Goal: Transaction & Acquisition: Purchase product/service

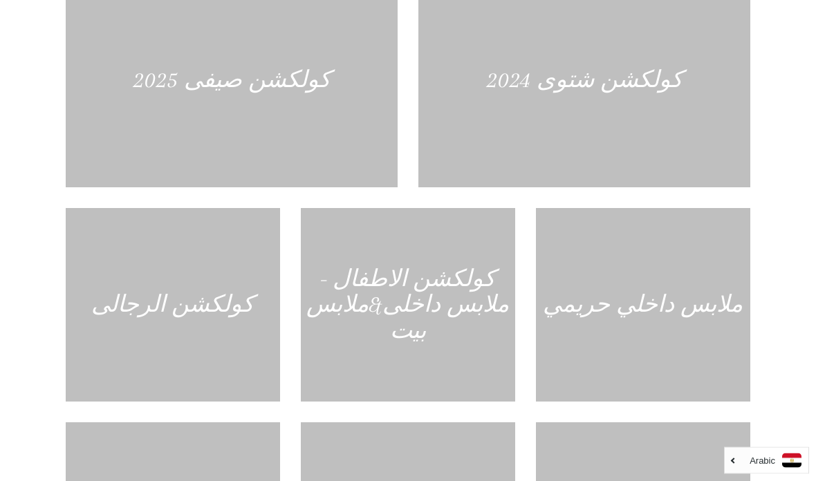
scroll to position [662, 0]
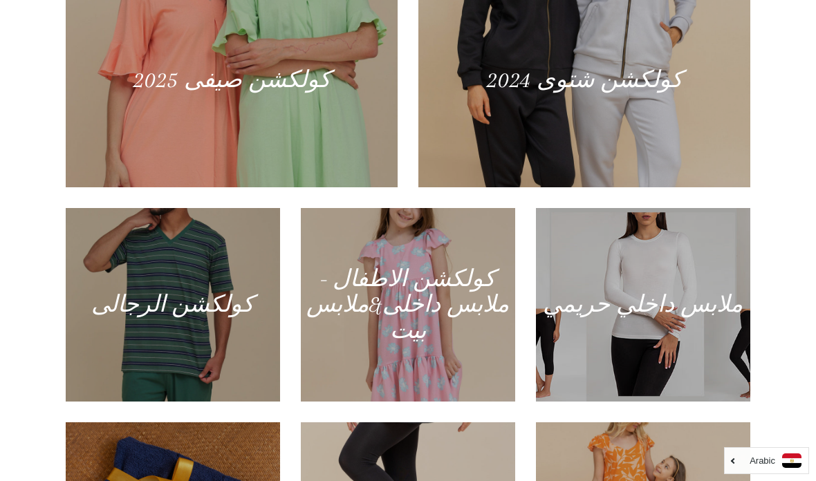
click at [247, 127] on div at bounding box center [232, 80] width 332 height 214
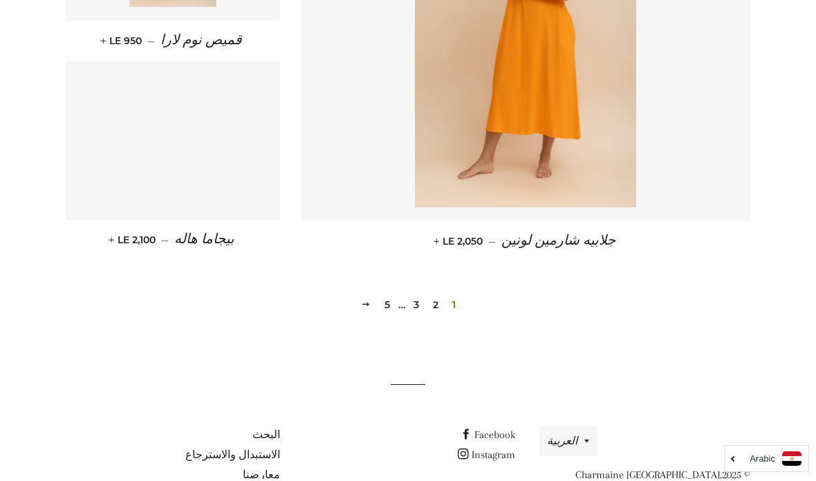
scroll to position [1924, 0]
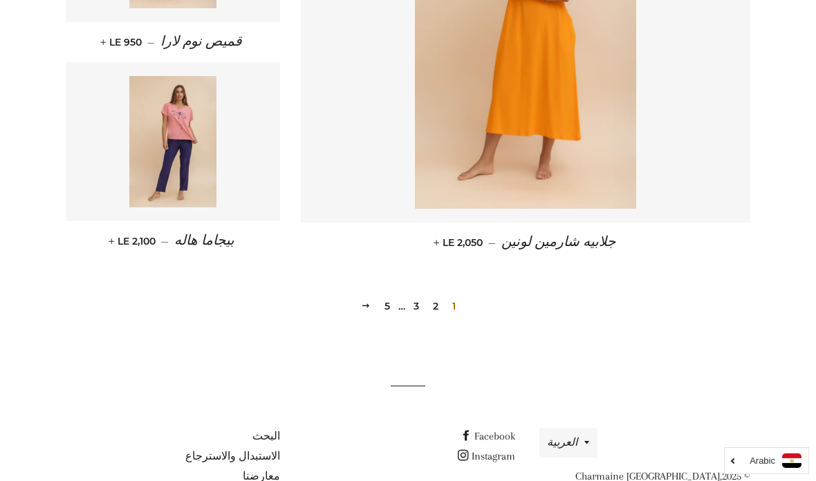
click at [433, 304] on link "2" at bounding box center [435, 306] width 17 height 21
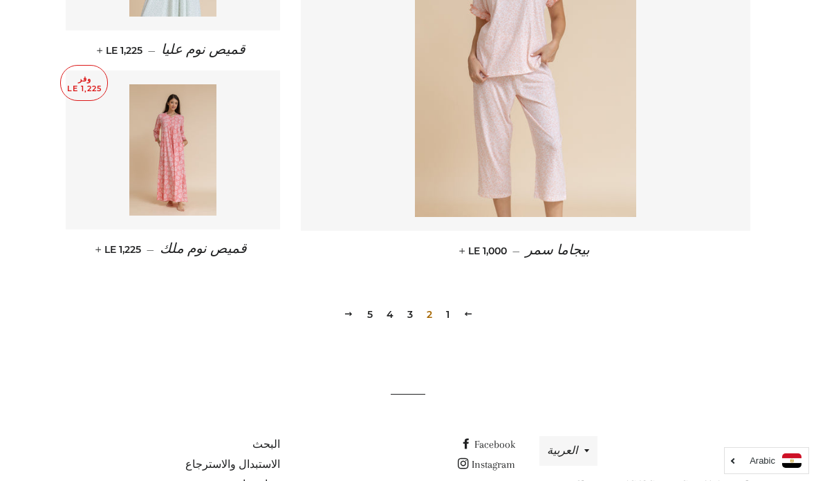
scroll to position [1923, 0]
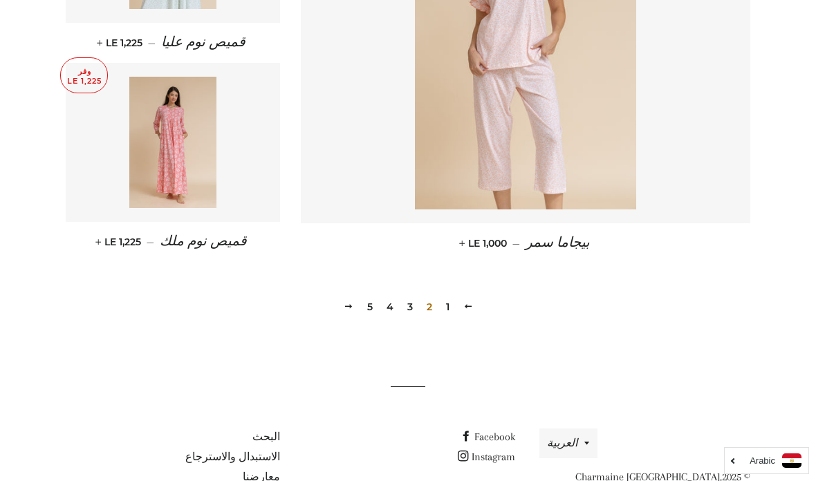
click at [409, 302] on link "3" at bounding box center [410, 306] width 17 height 21
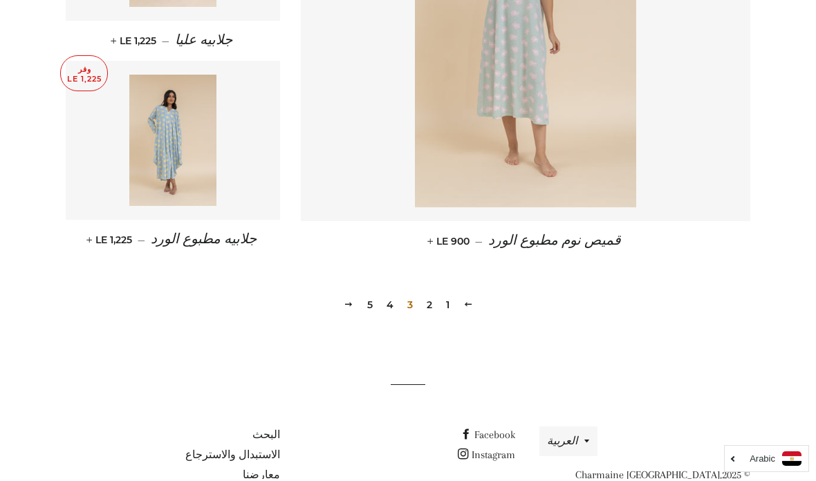
scroll to position [1924, 0]
click at [390, 302] on link "4" at bounding box center [390, 306] width 18 height 21
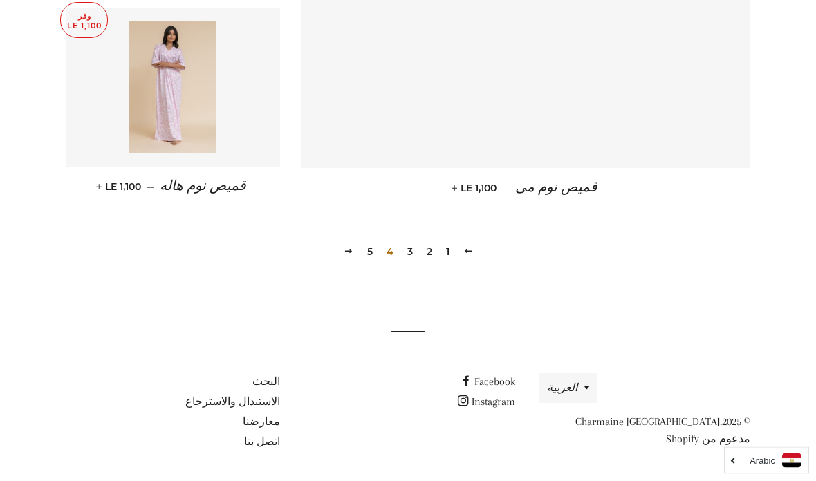
scroll to position [1979, 0]
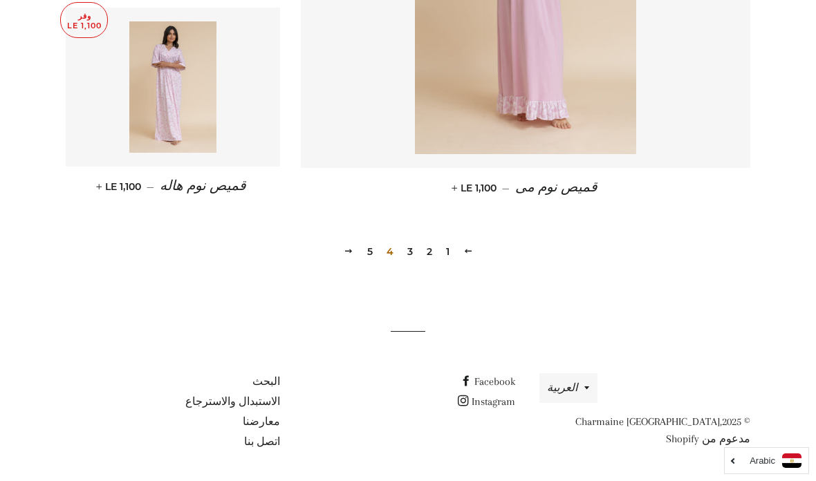
click at [375, 243] on link "5" at bounding box center [369, 251] width 17 height 21
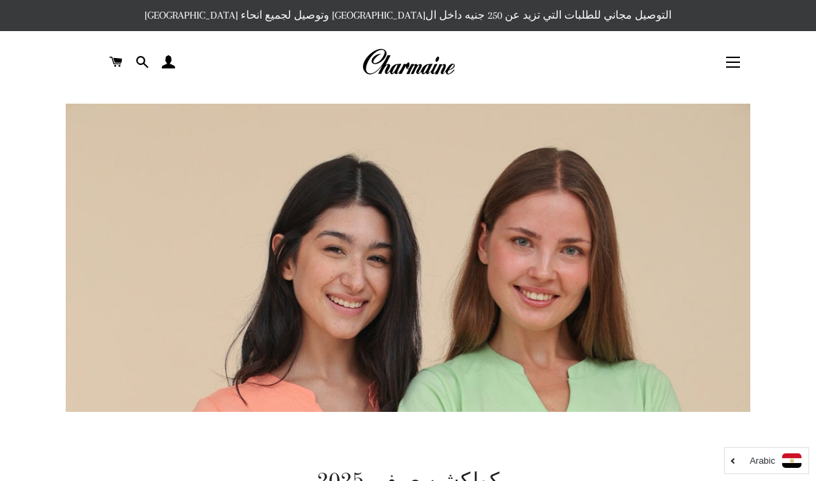
click at [737, 64] on button "التنقل في الموقع" at bounding box center [732, 62] width 35 height 35
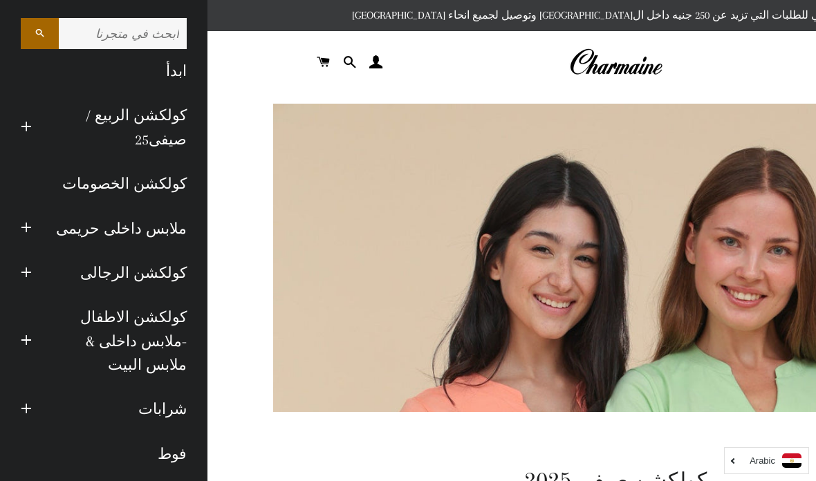
click at [23, 122] on span "button" at bounding box center [26, 127] width 11 height 17
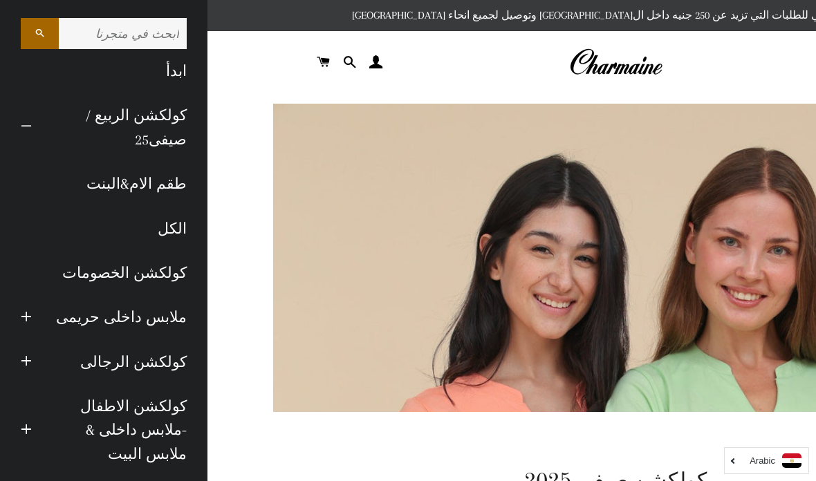
click at [145, 271] on link "كولكشن الخصومات" at bounding box center [103, 273] width 187 height 44
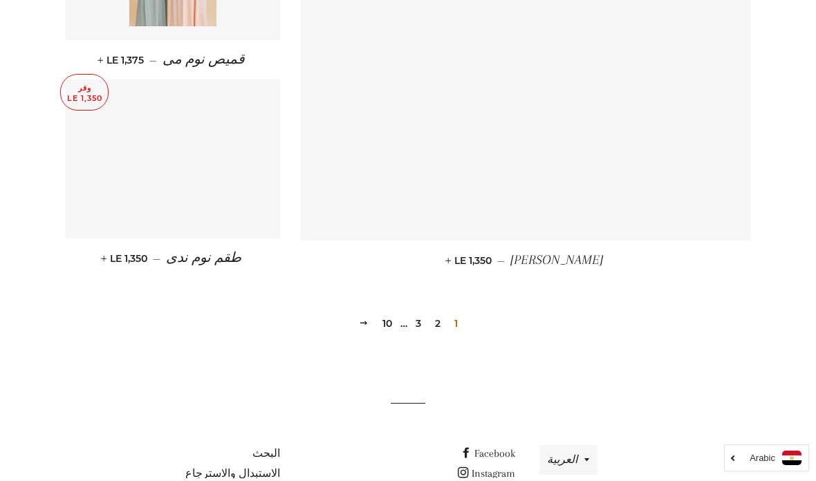
scroll to position [1939, 0]
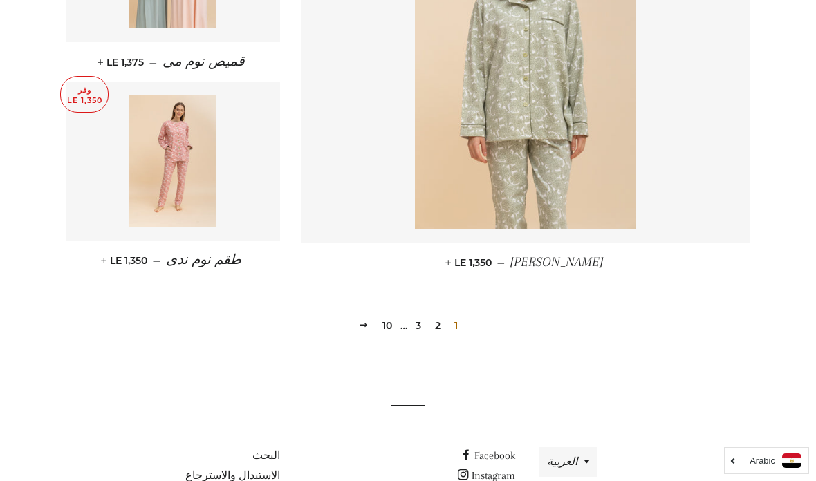
click at [438, 315] on link "2" at bounding box center [437, 325] width 17 height 21
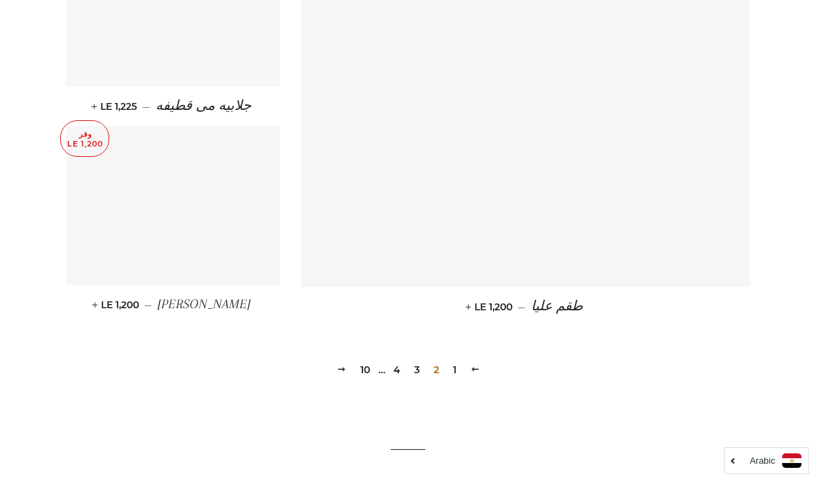
scroll to position [1956, 0]
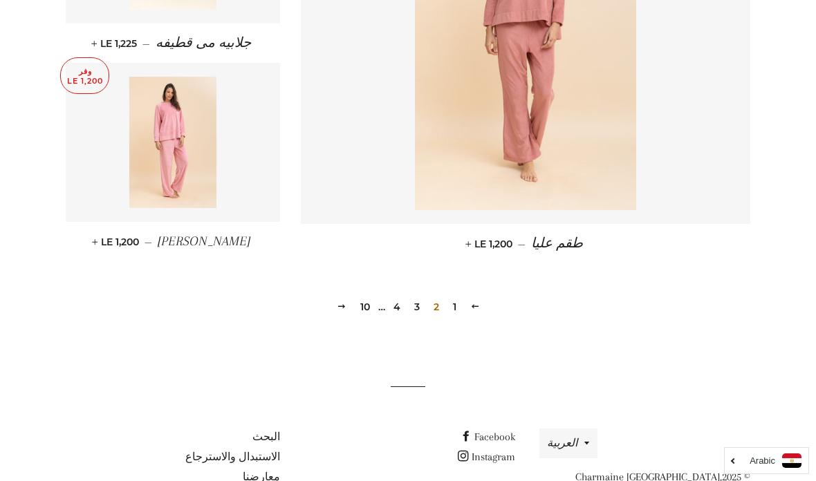
click at [418, 307] on link "3" at bounding box center [416, 306] width 17 height 21
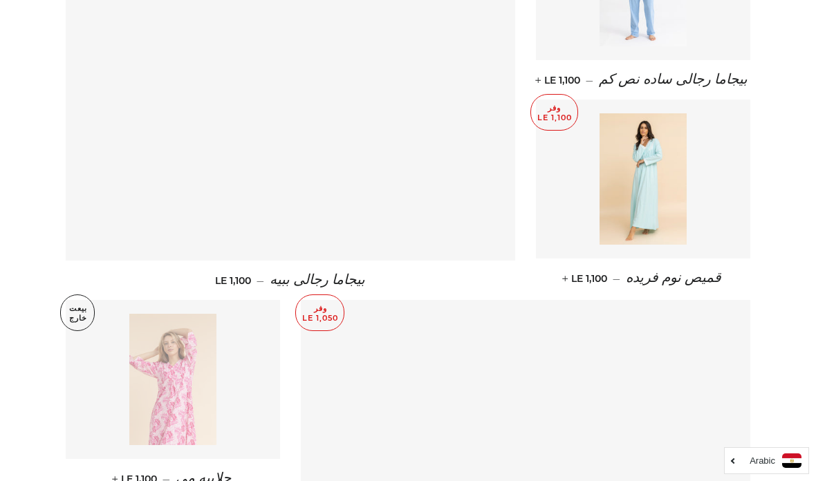
scroll to position [1549, 0]
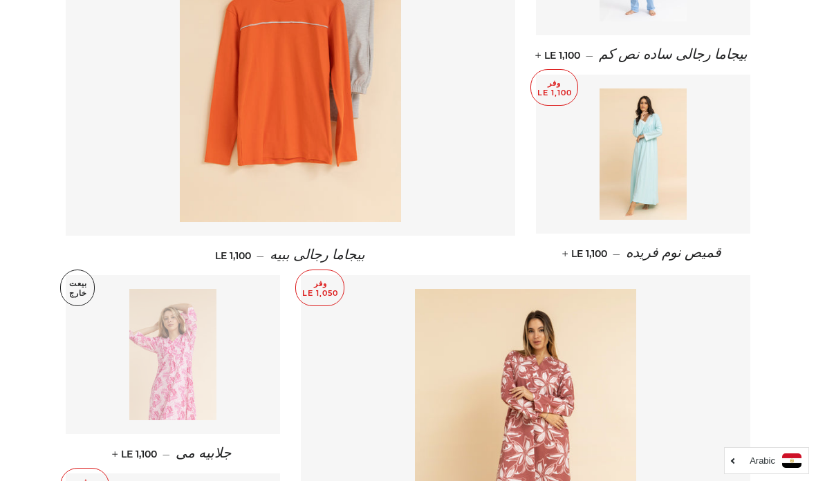
click at [706, 245] on span "قميص نوم فريده" at bounding box center [672, 252] width 95 height 15
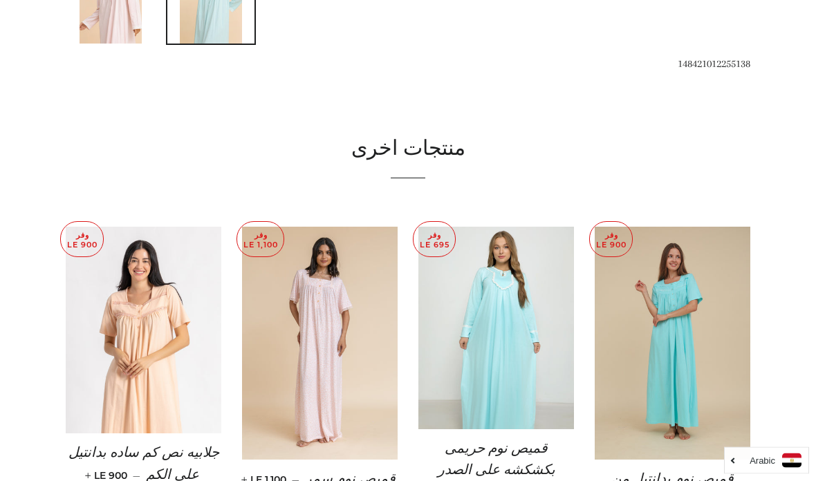
scroll to position [963, 0]
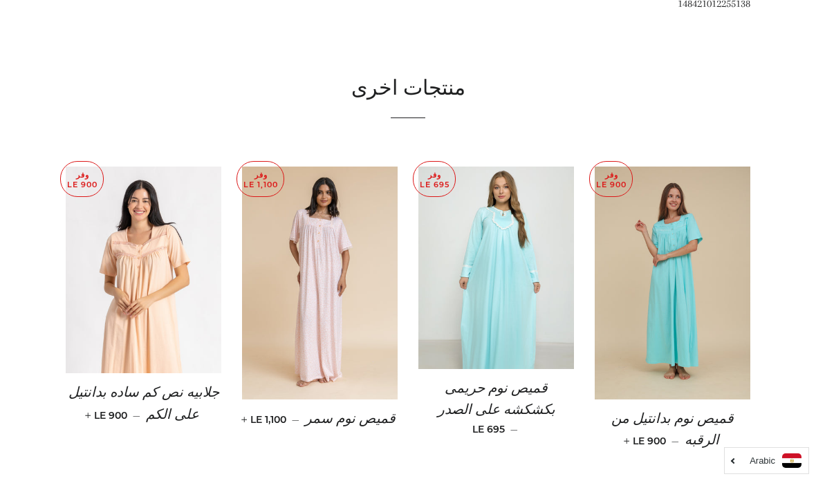
click at [145, 393] on span "جلابيه نص كم ساده بدانتيل على الكم" at bounding box center [143, 403] width 151 height 37
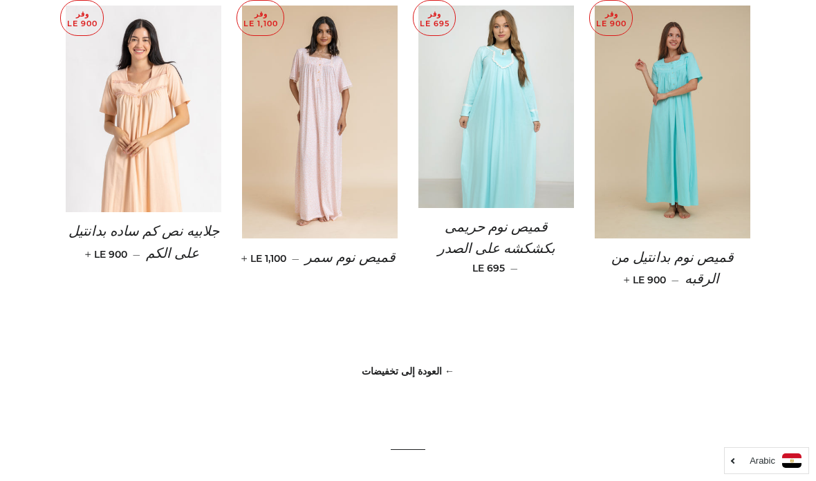
scroll to position [944, 0]
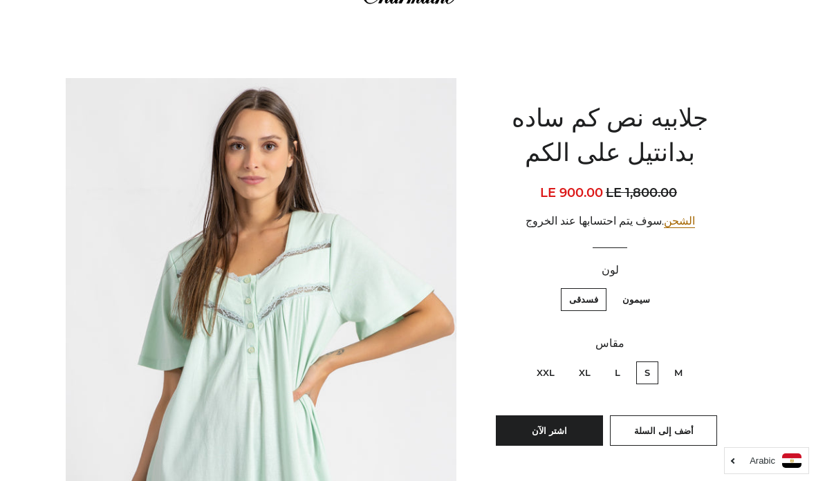
scroll to position [83, 0]
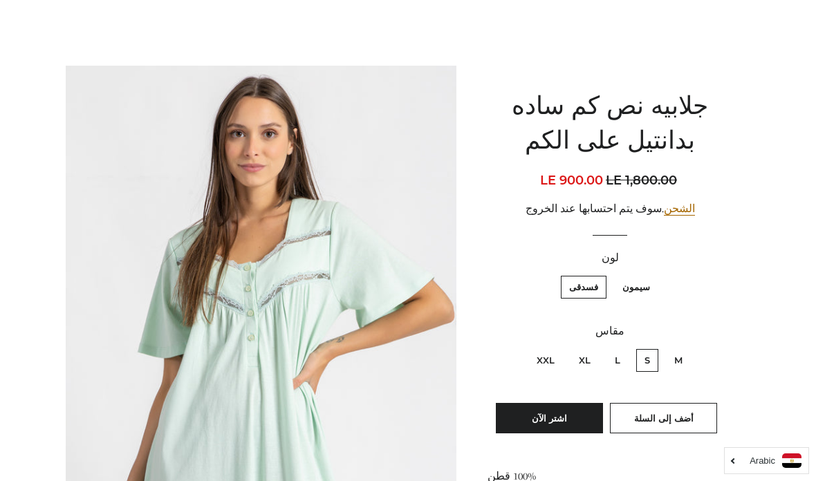
click at [587, 355] on label "XL" at bounding box center [584, 360] width 28 height 23
click at [594, 348] on input "XL" at bounding box center [594, 347] width 1 height 1
radio input "true"
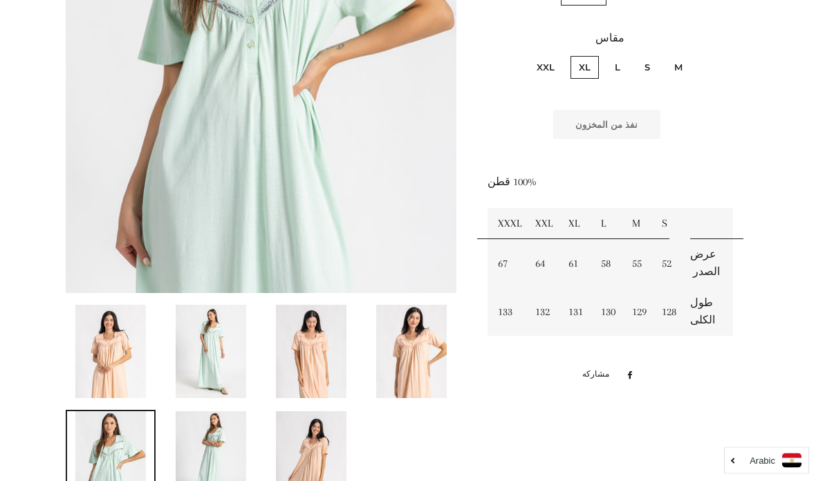
scroll to position [376, 0]
click at [617, 70] on label "L" at bounding box center [617, 67] width 22 height 23
click at [623, 55] on input "L" at bounding box center [623, 54] width 1 height 1
radio input "true"
click at [547, 66] on label "XXL" at bounding box center [545, 67] width 35 height 23
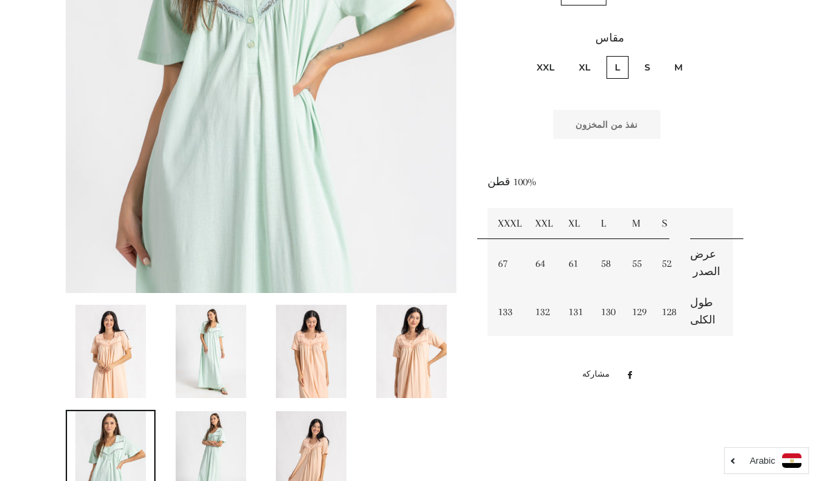
click at [558, 55] on input "XXL" at bounding box center [558, 54] width 1 height 1
radio input "true"
click at [677, 64] on label "M" at bounding box center [678, 67] width 25 height 23
click at [686, 55] on input "M" at bounding box center [686, 54] width 1 height 1
radio input "true"
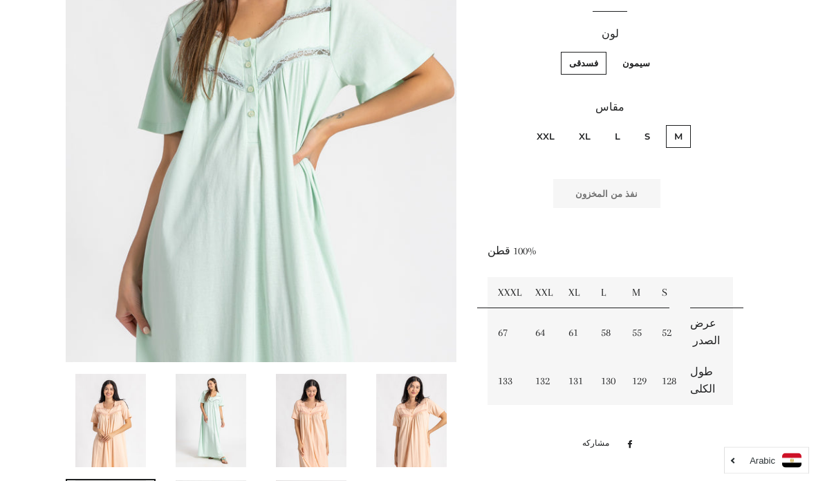
scroll to position [308, 0]
click at [640, 62] on label "سيمون" at bounding box center [636, 62] width 44 height 23
click at [653, 50] on input "سيمون" at bounding box center [653, 49] width 1 height 1
radio input "true"
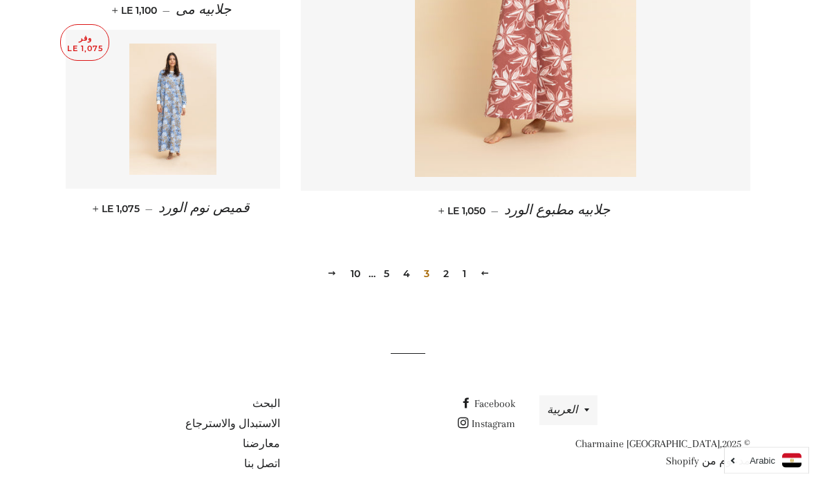
scroll to position [1994, 0]
click at [408, 263] on link "4" at bounding box center [406, 273] width 18 height 21
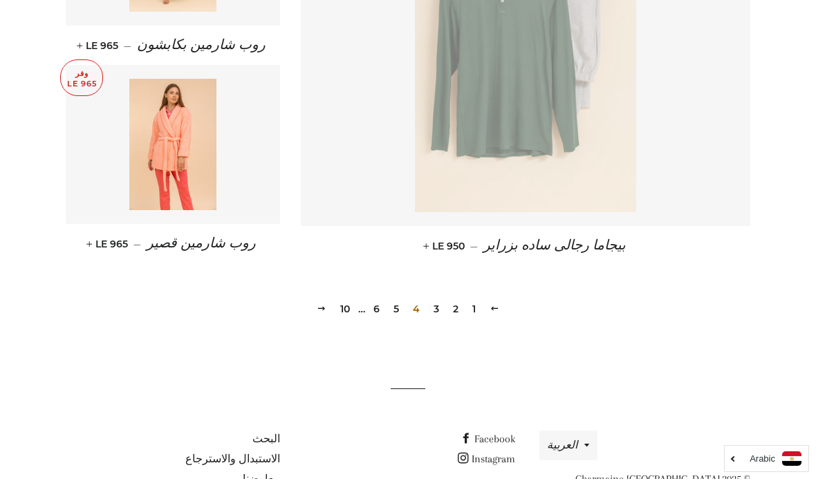
scroll to position [1940, 0]
click at [395, 301] on link "5" at bounding box center [396, 309] width 17 height 21
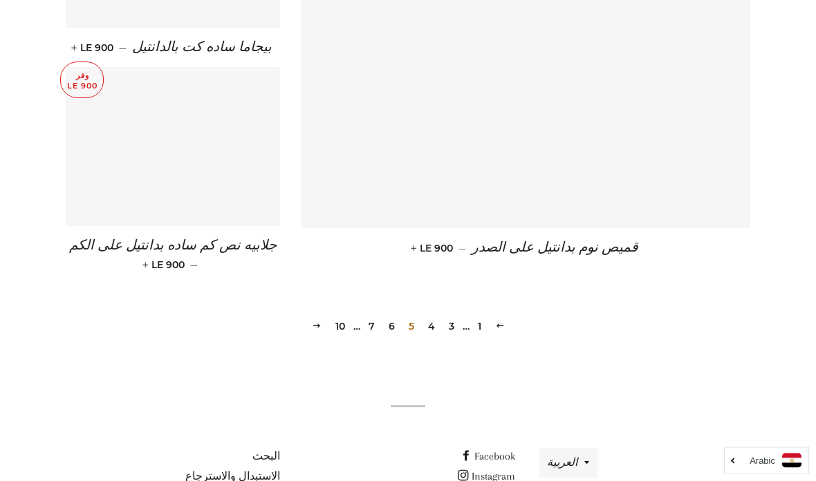
scroll to position [1954, 0]
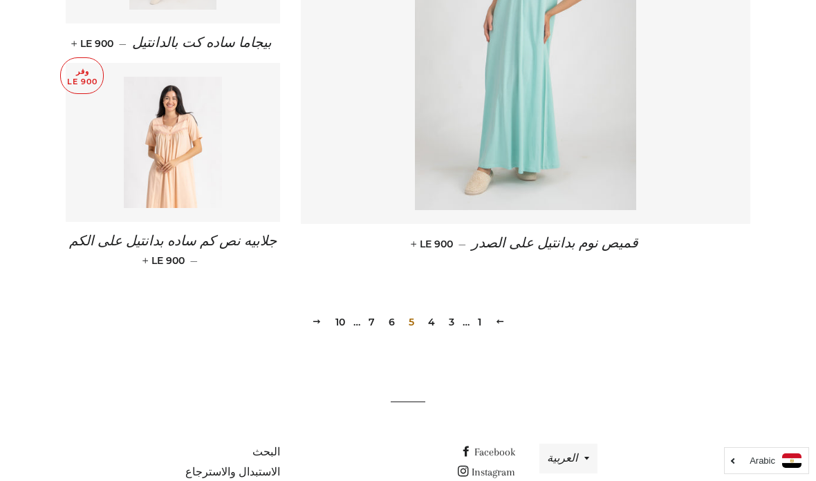
click at [390, 312] on link "6" at bounding box center [391, 322] width 17 height 21
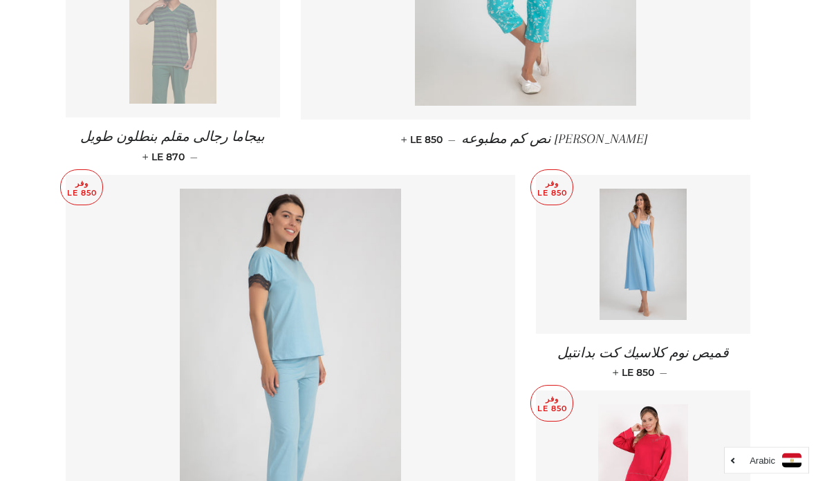
scroll to position [1263, 0]
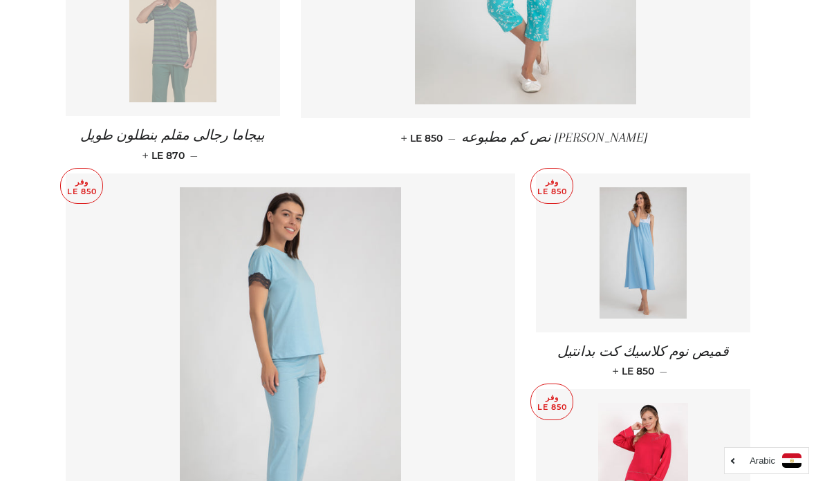
click at [728, 347] on span "قميص نوم كلاسيك كت بدانتيل" at bounding box center [642, 351] width 171 height 15
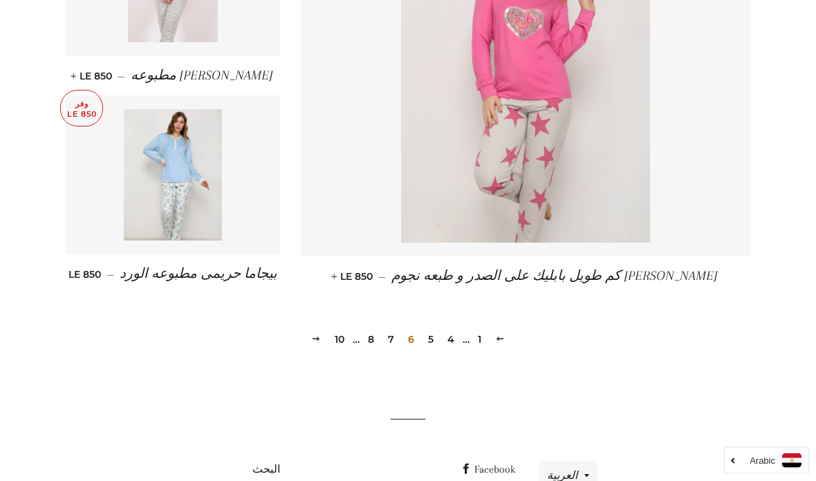
scroll to position [1971, 0]
click at [394, 329] on link "7" at bounding box center [390, 339] width 17 height 21
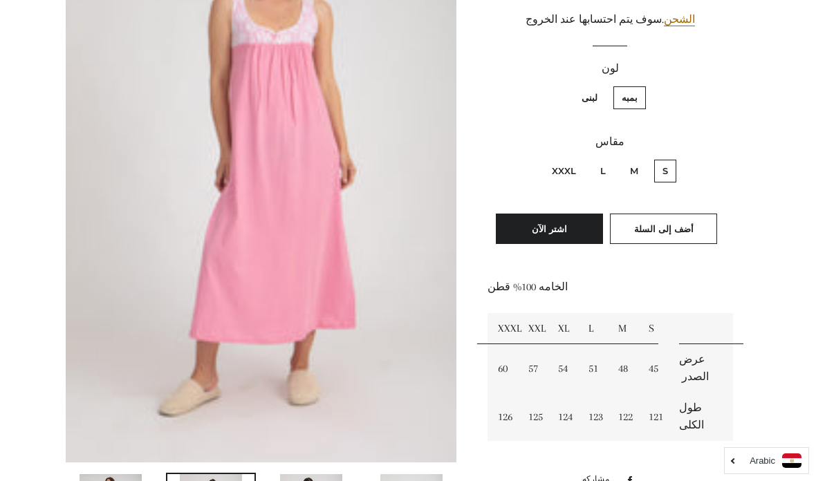
scroll to position [270, 0]
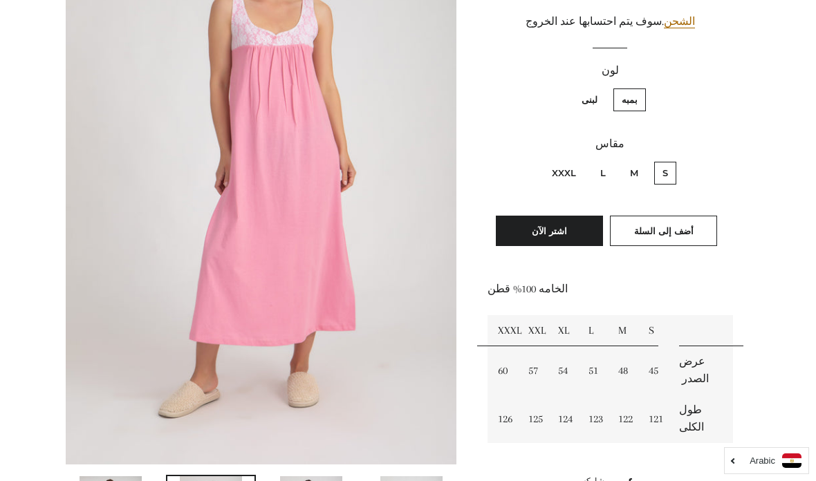
click at [603, 171] on label "L" at bounding box center [603, 173] width 22 height 23
click at [609, 160] on input "L" at bounding box center [609, 160] width 1 height 1
radio input "true"
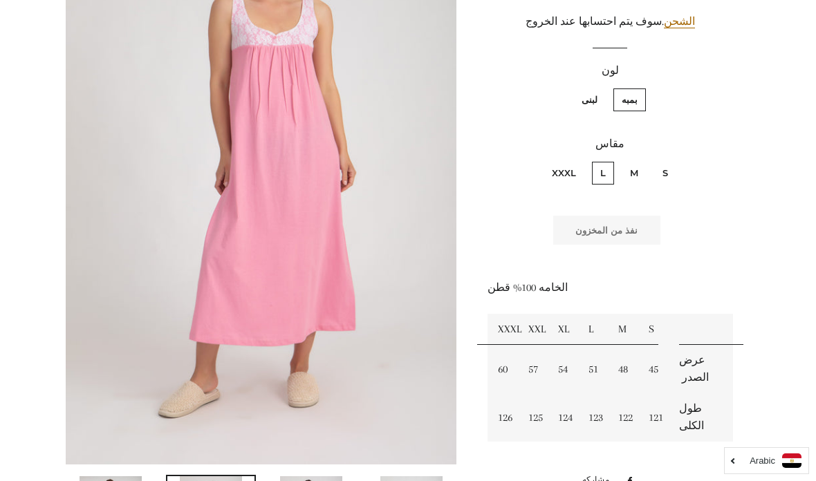
click at [635, 173] on label "M" at bounding box center [633, 173] width 25 height 23
click at [641, 160] on input "M" at bounding box center [641, 160] width 1 height 1
radio input "true"
click at [664, 171] on label "S" at bounding box center [665, 173] width 22 height 23
click at [671, 160] on input "S" at bounding box center [671, 160] width 1 height 1
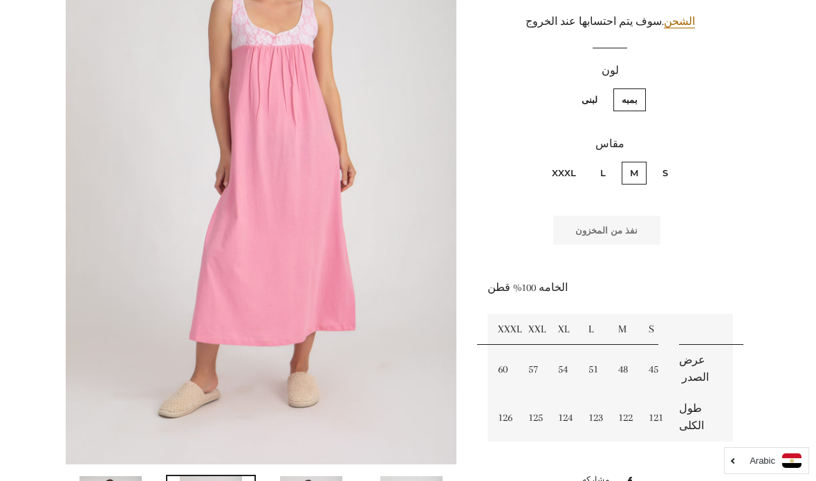
radio input "true"
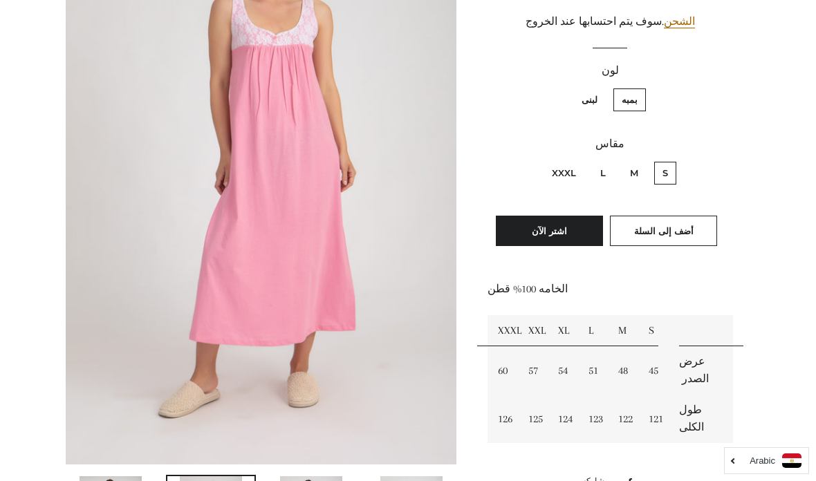
click at [563, 174] on label "XXXL" at bounding box center [563, 173] width 41 height 23
click at [579, 160] on input "XXXL" at bounding box center [579, 160] width 1 height 1
radio input "true"
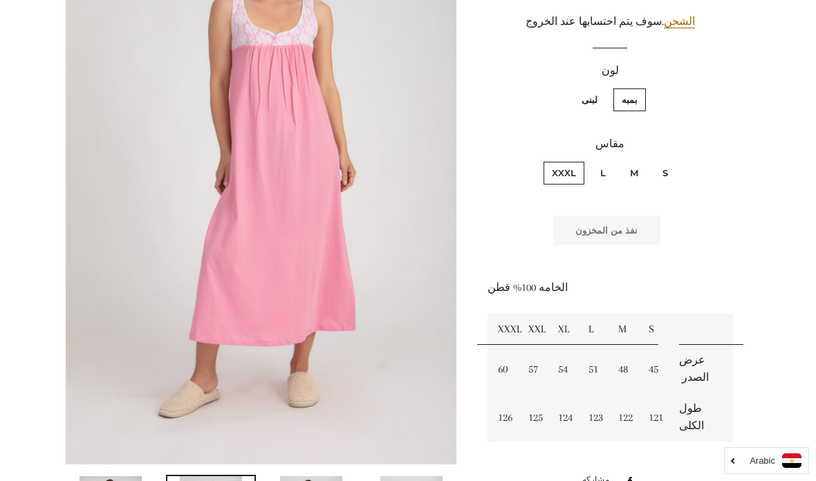
click at [596, 99] on label "لبنى" at bounding box center [589, 99] width 32 height 23
click at [601, 87] on input "لبنى" at bounding box center [601, 86] width 1 height 1
radio input "true"
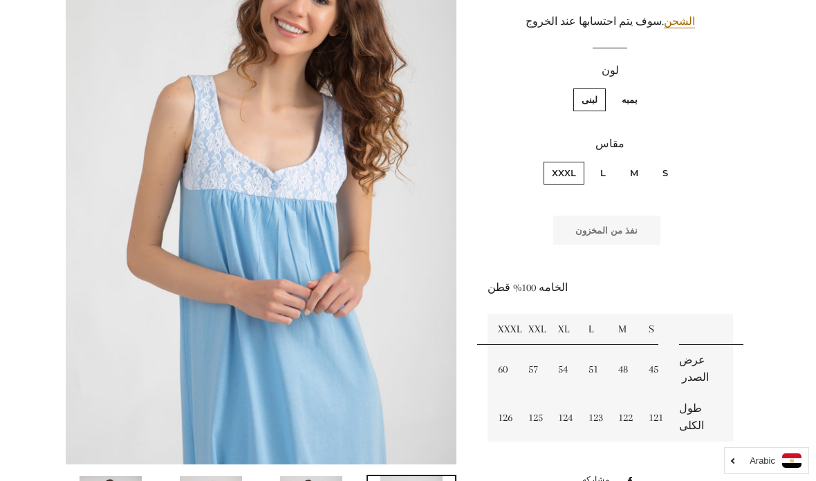
click at [605, 173] on label "L" at bounding box center [603, 173] width 22 height 23
click at [609, 160] on input "L" at bounding box center [609, 160] width 1 height 1
radio input "true"
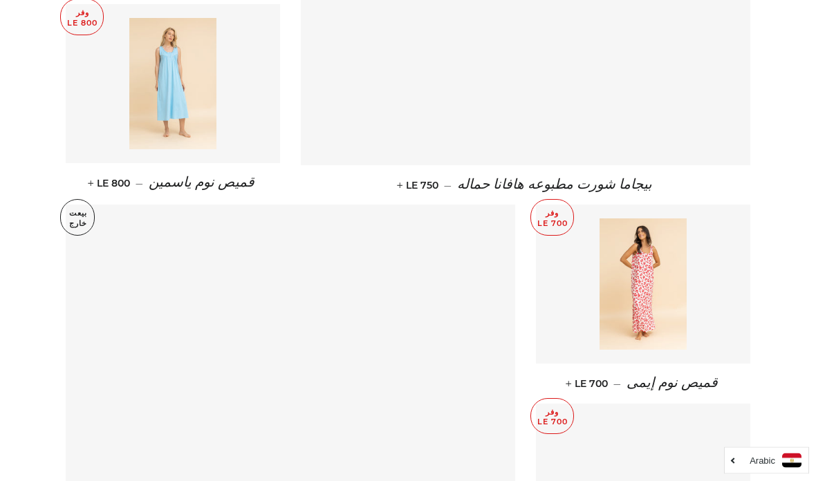
scroll to position [1200, 0]
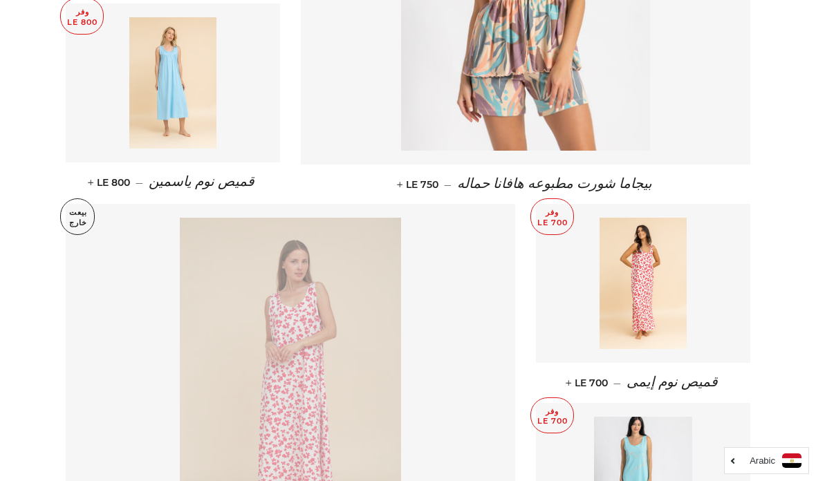
click at [695, 375] on span "قميص نوم إيمى" at bounding box center [671, 382] width 91 height 15
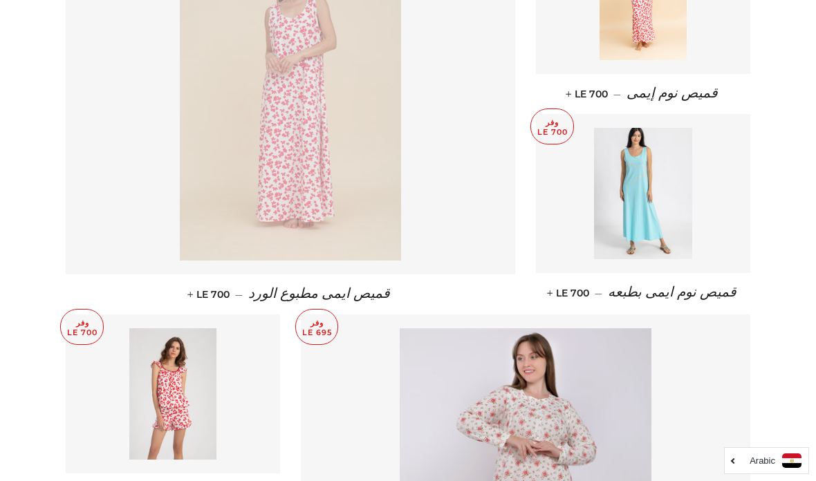
scroll to position [1485, 0]
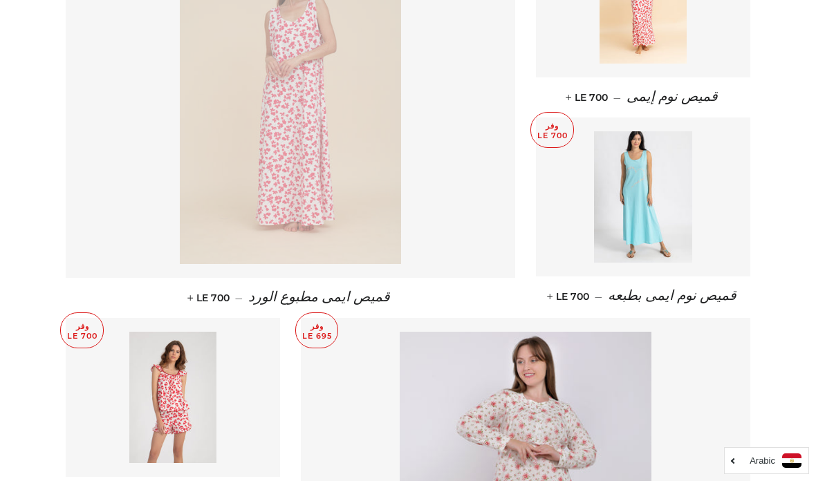
click at [704, 293] on span "قميص نوم ايمى بطبعه" at bounding box center [671, 295] width 129 height 15
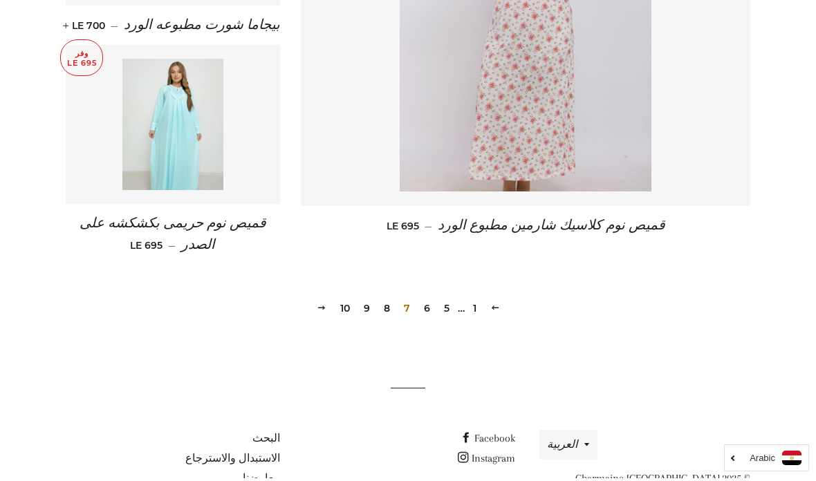
scroll to position [1954, 0]
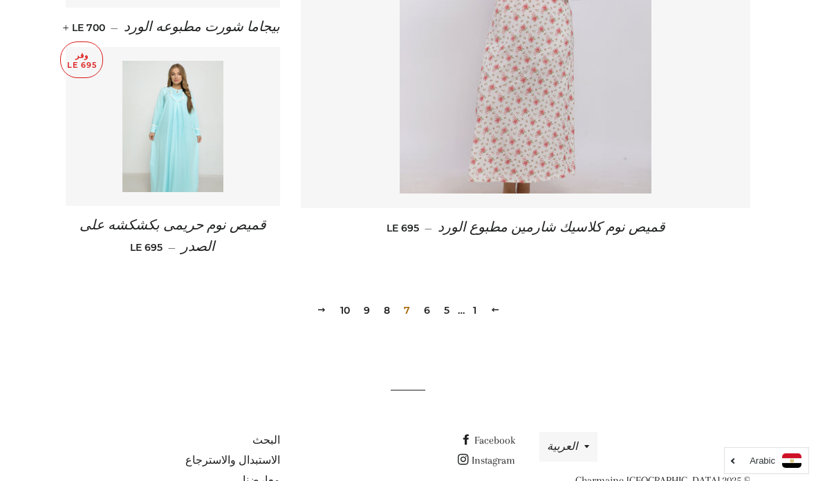
click at [388, 303] on link "8" at bounding box center [386, 310] width 17 height 21
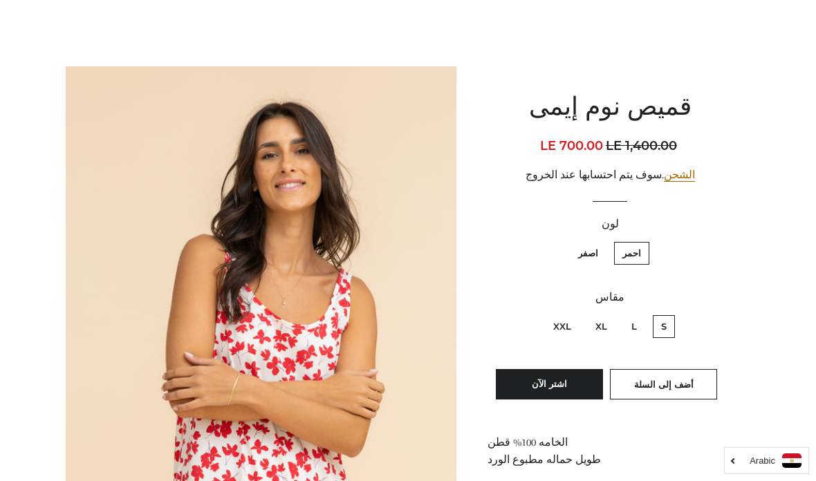
scroll to position [72, 0]
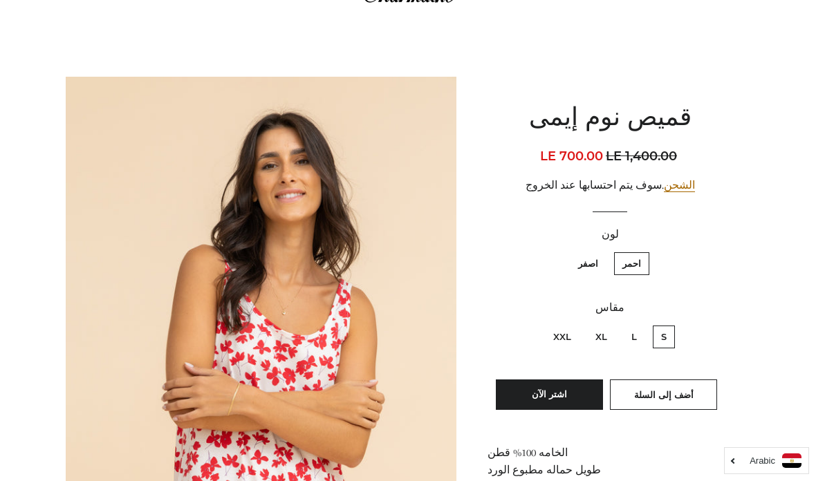
click at [603, 331] on label "XL" at bounding box center [601, 337] width 28 height 23
click at [610, 324] on input "XL" at bounding box center [610, 323] width 1 height 1
radio input "true"
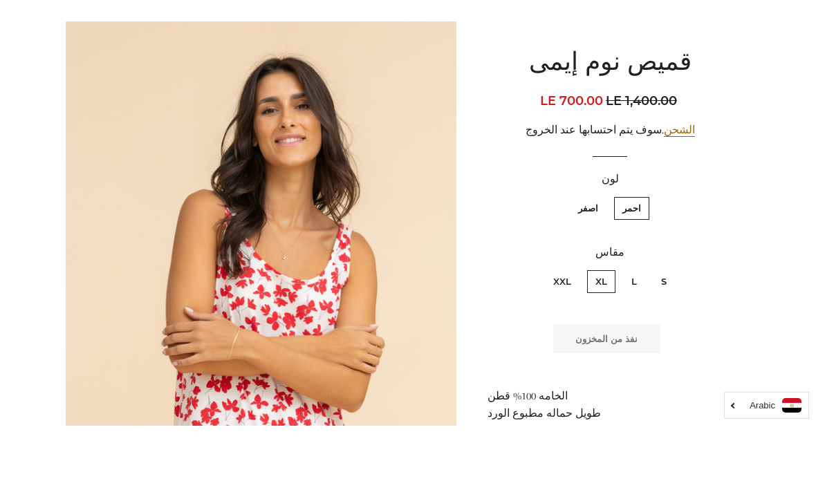
scroll to position [127, 0]
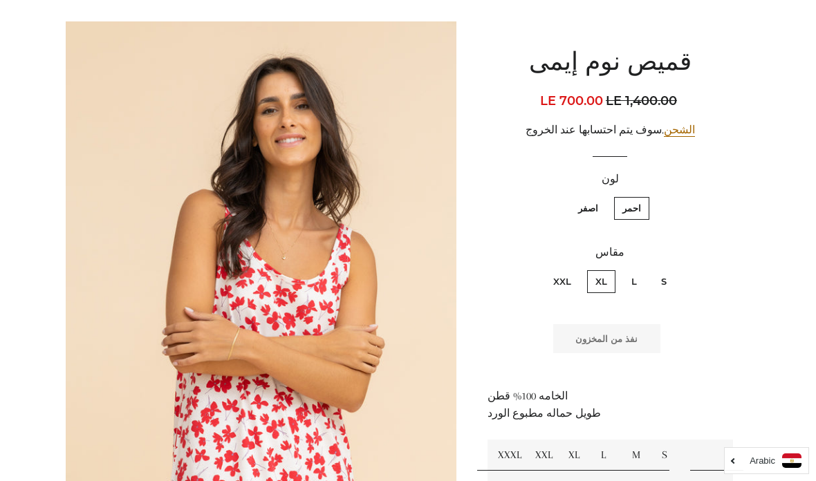
click at [639, 272] on label "L" at bounding box center [634, 281] width 22 height 23
click at [640, 269] on input "L" at bounding box center [640, 268] width 1 height 1
radio input "true"
click at [567, 270] on label "XXL" at bounding box center [562, 281] width 35 height 23
click at [574, 269] on input "XXL" at bounding box center [574, 268] width 1 height 1
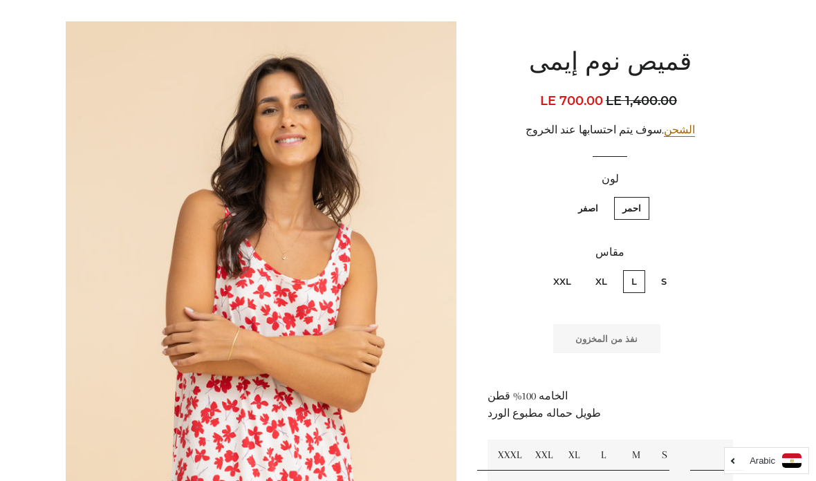
radio input "true"
click at [587, 205] on label "اصفر" at bounding box center [587, 208] width 37 height 23
click at [601, 196] on input "اصفر" at bounding box center [601, 195] width 1 height 1
radio input "true"
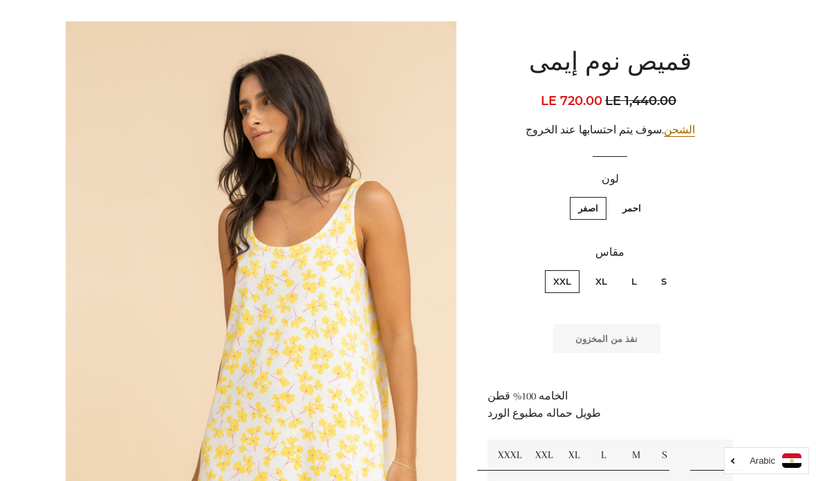
click at [623, 280] on label "L" at bounding box center [634, 281] width 22 height 23
click at [640, 269] on input "L" at bounding box center [640, 268] width 1 height 1
radio input "true"
click at [601, 273] on label "XL" at bounding box center [601, 281] width 28 height 23
click at [610, 269] on input "XL" at bounding box center [610, 268] width 1 height 1
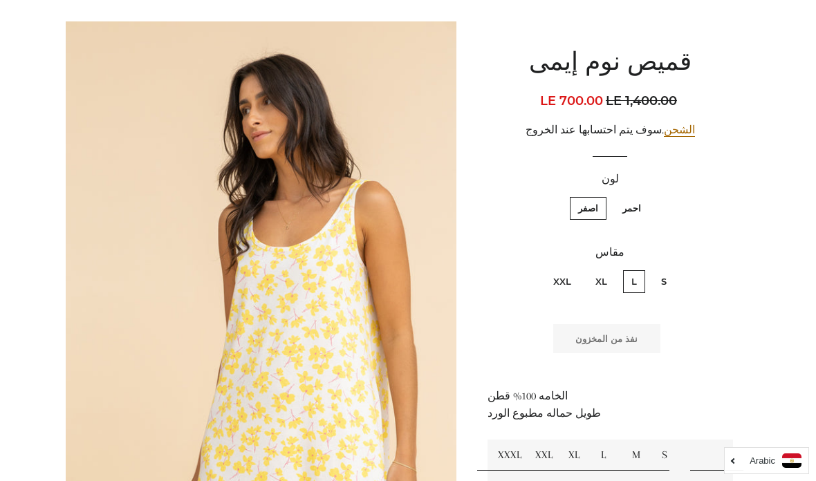
radio input "true"
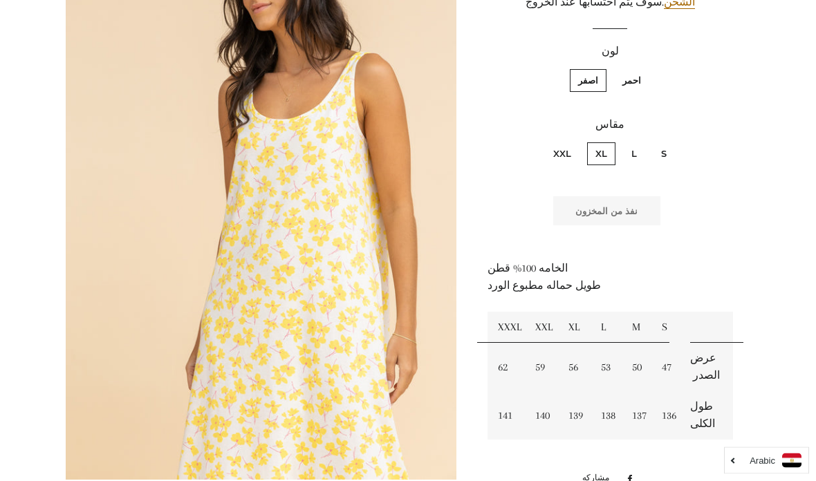
scroll to position [270, 0]
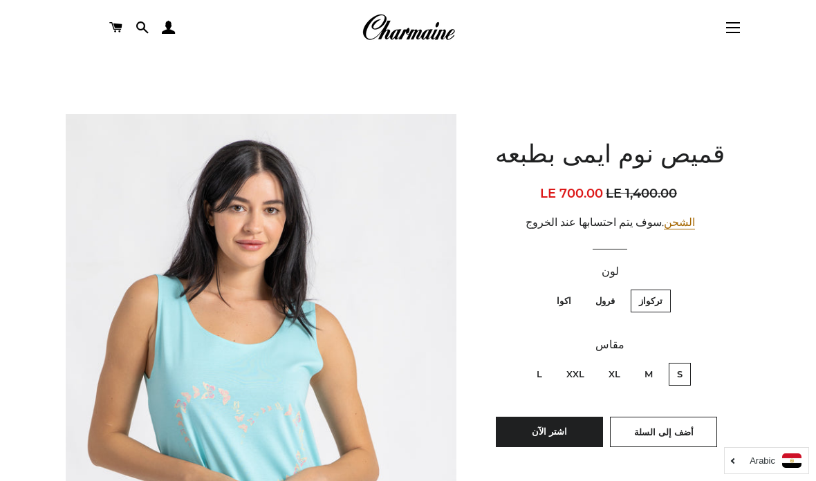
scroll to position [45, 0]
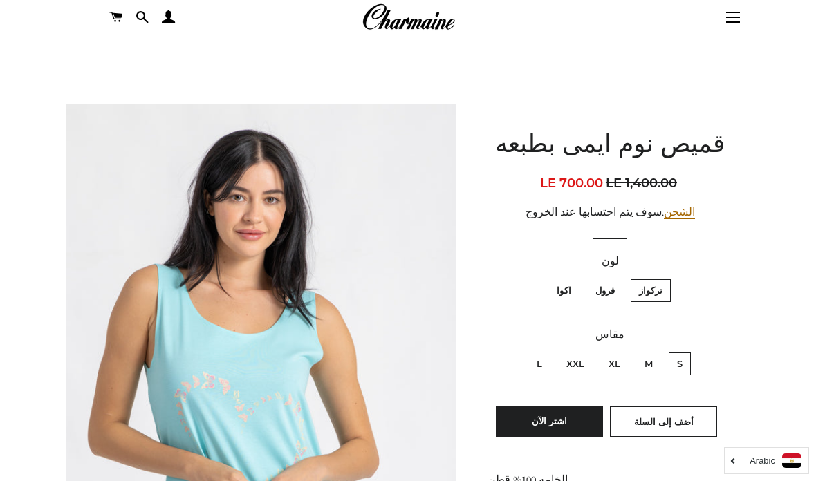
click at [652, 359] on label "M" at bounding box center [648, 363] width 25 height 23
click at [656, 351] on input "M" at bounding box center [656, 350] width 1 height 1
radio input "true"
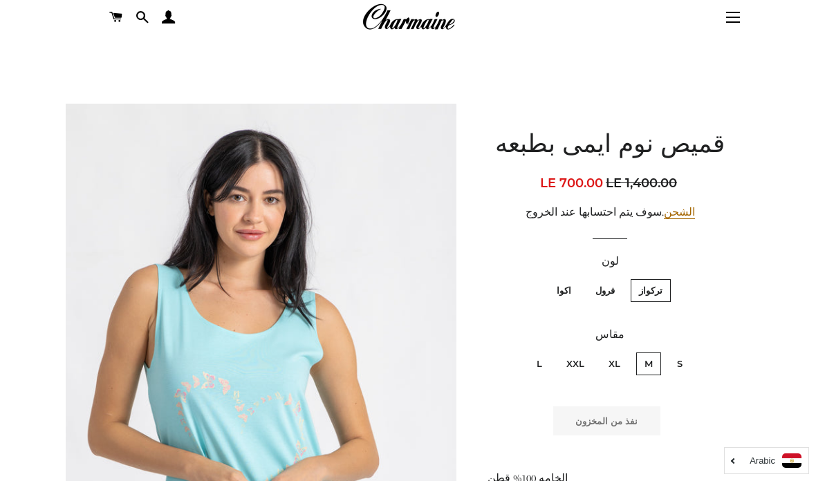
scroll to position [100, 0]
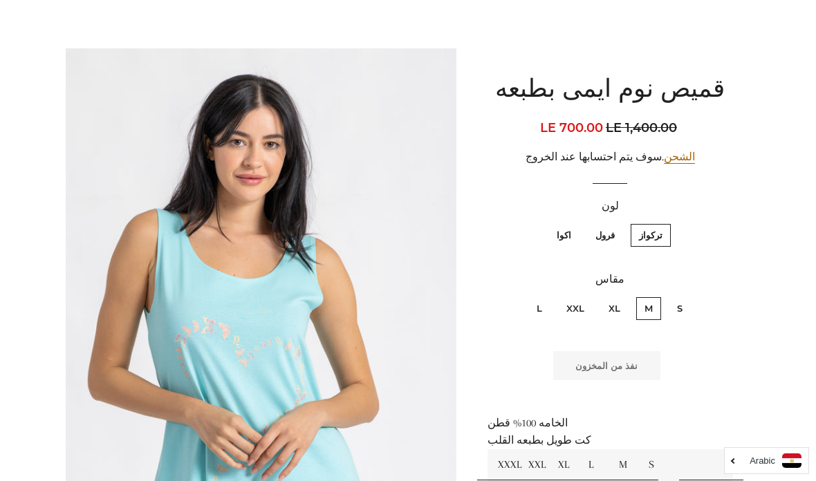
click at [616, 305] on label "XL" at bounding box center [614, 308] width 28 height 23
click at [623, 296] on input "XL" at bounding box center [623, 295] width 1 height 1
radio input "true"
click at [578, 310] on label "XXL" at bounding box center [575, 308] width 35 height 23
click at [587, 296] on input "XXL" at bounding box center [587, 295] width 1 height 1
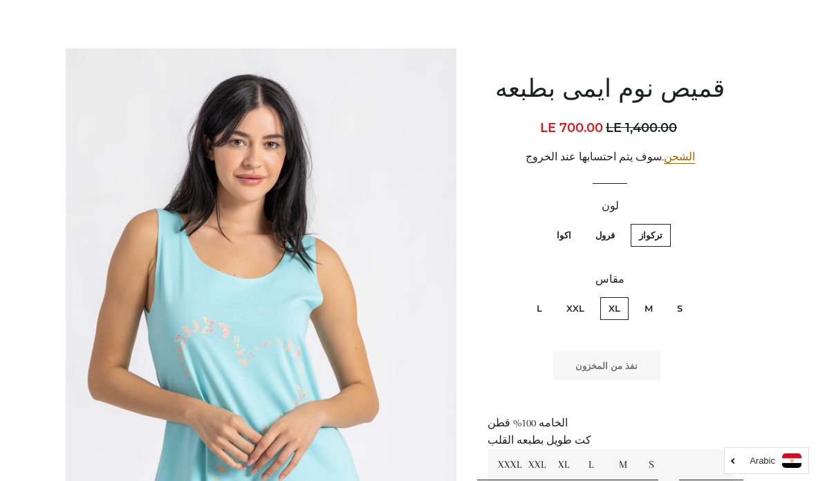
radio input "true"
click at [541, 300] on label "L" at bounding box center [539, 308] width 22 height 23
click at [545, 296] on input "L" at bounding box center [545, 295] width 1 height 1
radio input "true"
click at [605, 232] on label "فرول" at bounding box center [605, 235] width 36 height 23
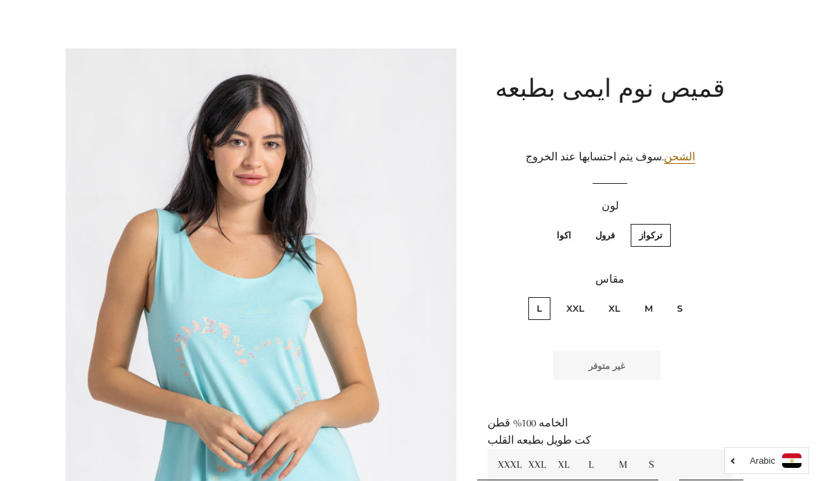
click at [618, 223] on input "فرول" at bounding box center [618, 222] width 1 height 1
radio input "true"
click at [645, 302] on label "M" at bounding box center [648, 308] width 25 height 23
click at [656, 296] on input "M" at bounding box center [656, 295] width 1 height 1
radio input "true"
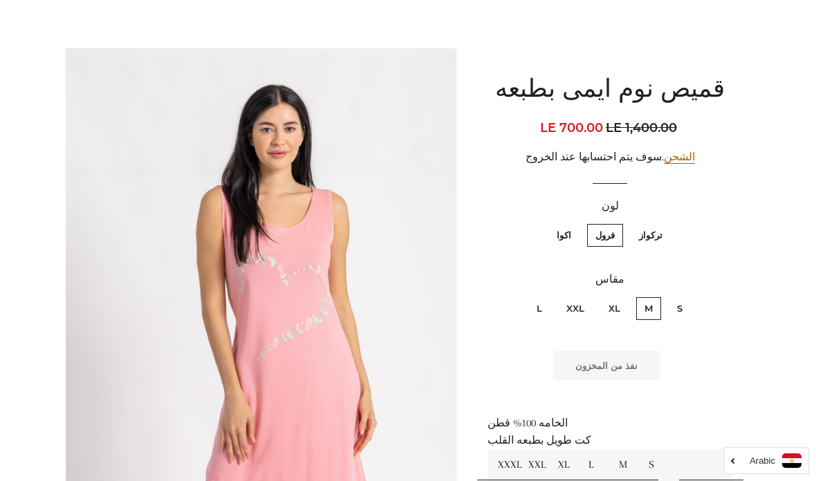
click at [610, 307] on label "XL" at bounding box center [614, 308] width 28 height 23
click at [623, 296] on input "XL" at bounding box center [623, 295] width 1 height 1
radio input "true"
click at [680, 303] on label "S" at bounding box center [679, 308] width 22 height 23
click at [686, 296] on input "S" at bounding box center [686, 295] width 1 height 1
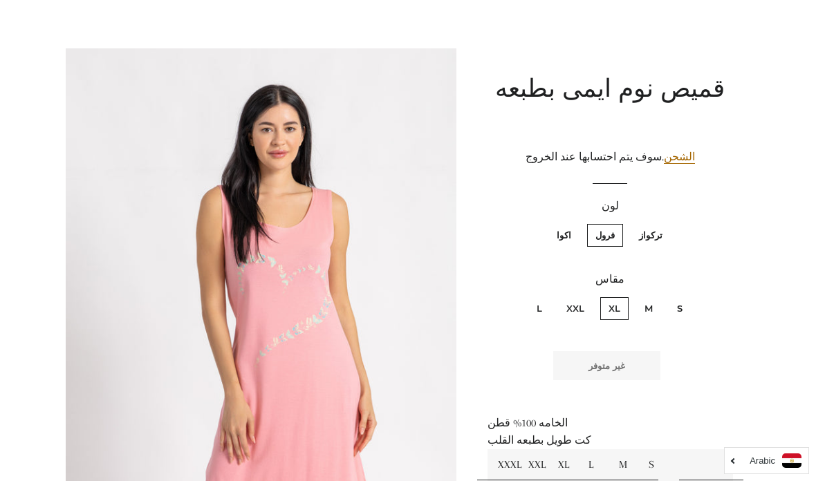
radio input "true"
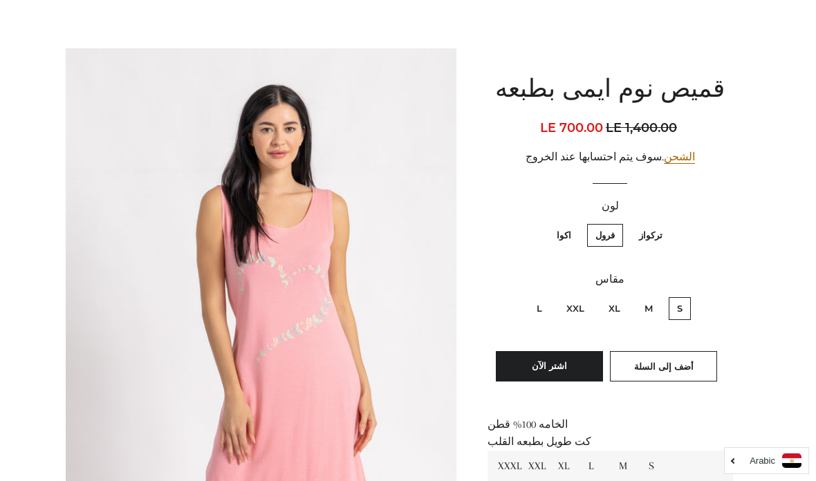
click at [570, 231] on label "اكوا" at bounding box center [563, 235] width 31 height 23
click at [574, 223] on input "اكوا" at bounding box center [574, 222] width 1 height 1
radio input "true"
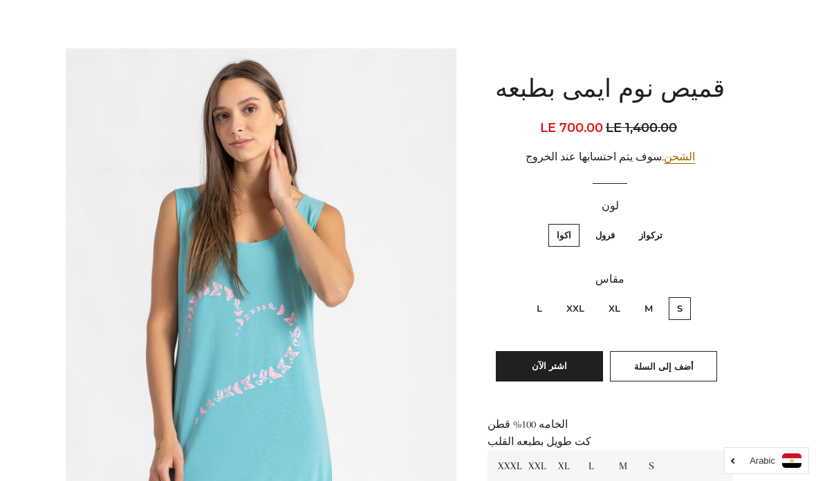
click at [648, 302] on label "M" at bounding box center [648, 308] width 25 height 23
click at [656, 296] on input "M" at bounding box center [656, 295] width 1 height 1
radio input "true"
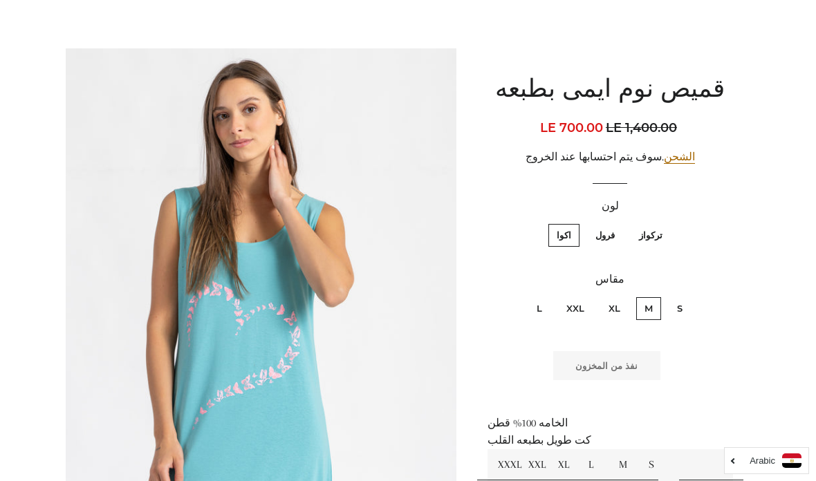
click at [616, 302] on label "XL" at bounding box center [614, 308] width 28 height 23
click at [623, 296] on input "XL" at bounding box center [623, 295] width 1 height 1
radio input "true"
click at [573, 302] on label "XXL" at bounding box center [575, 308] width 35 height 23
click at [587, 296] on input "XXL" at bounding box center [587, 295] width 1 height 1
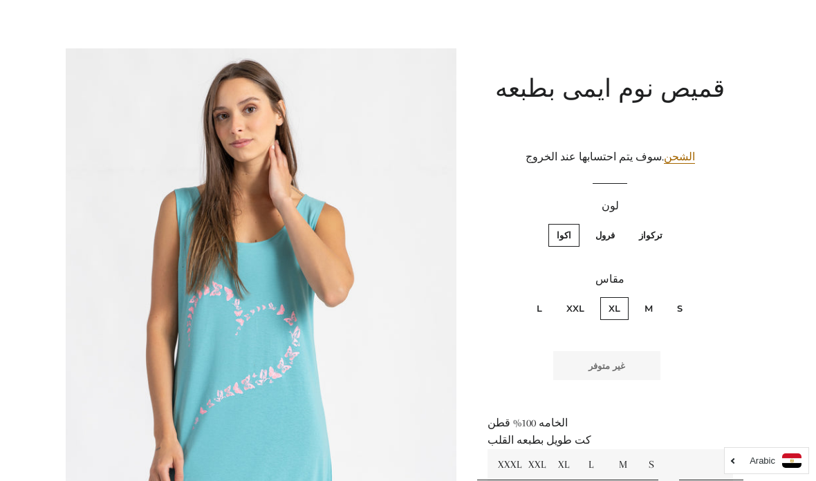
radio input "true"
click at [540, 301] on label "L" at bounding box center [539, 308] width 22 height 23
click at [545, 296] on input "L" at bounding box center [545, 295] width 1 height 1
radio input "true"
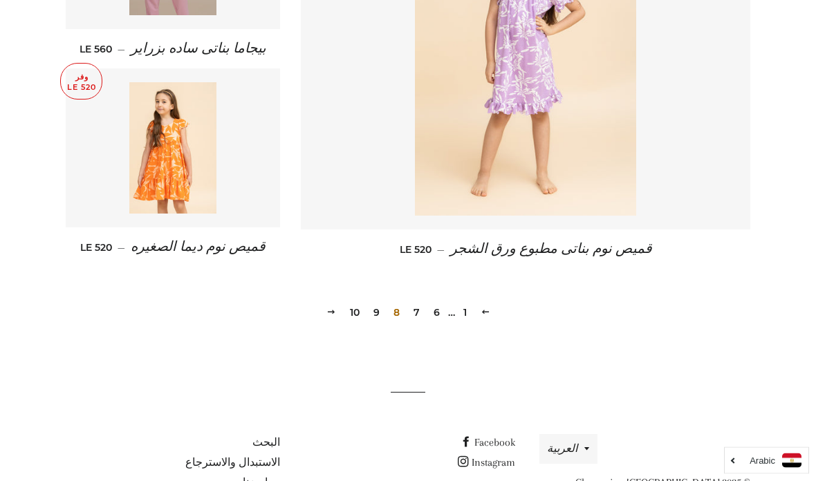
scroll to position [1970, 0]
click at [378, 302] on link "9" at bounding box center [376, 312] width 17 height 21
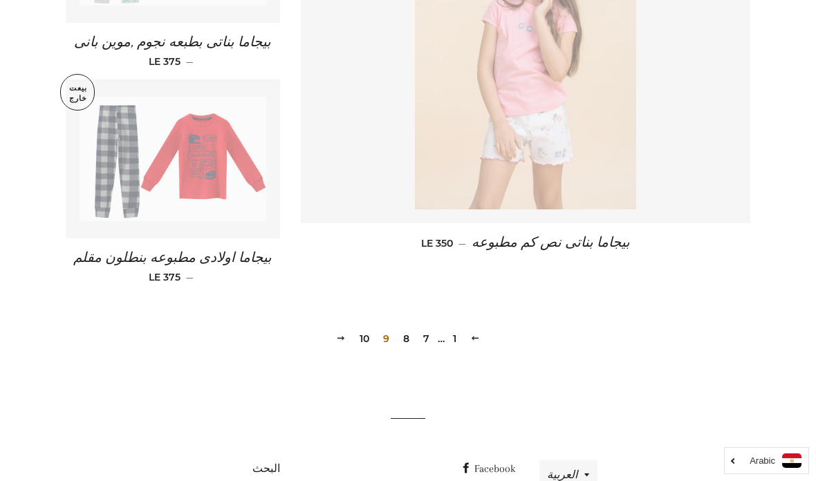
scroll to position [1972, 0]
click at [361, 328] on link "10" at bounding box center [364, 338] width 21 height 21
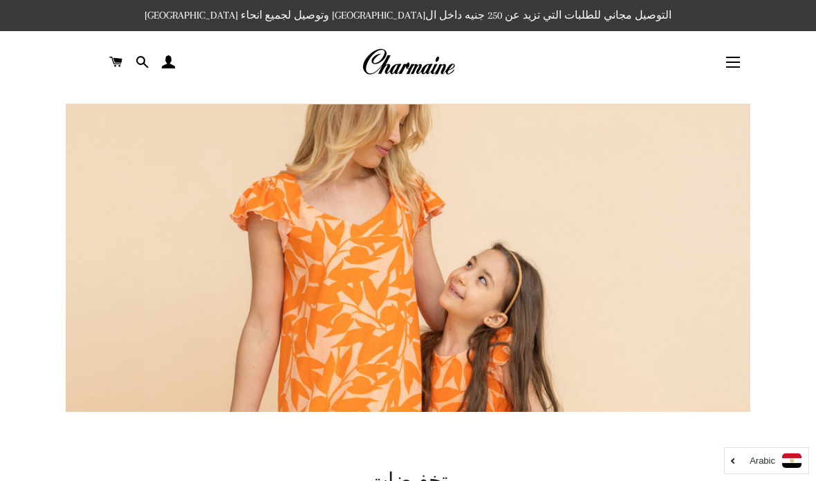
click at [728, 62] on button "التنقل في الموقع" at bounding box center [732, 62] width 35 height 35
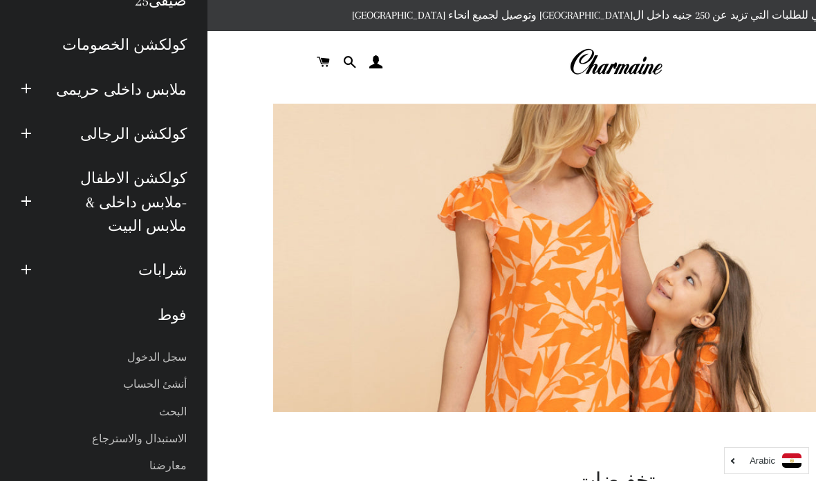
scroll to position [138, 0]
click at [175, 454] on link "معارضنا" at bounding box center [103, 467] width 187 height 27
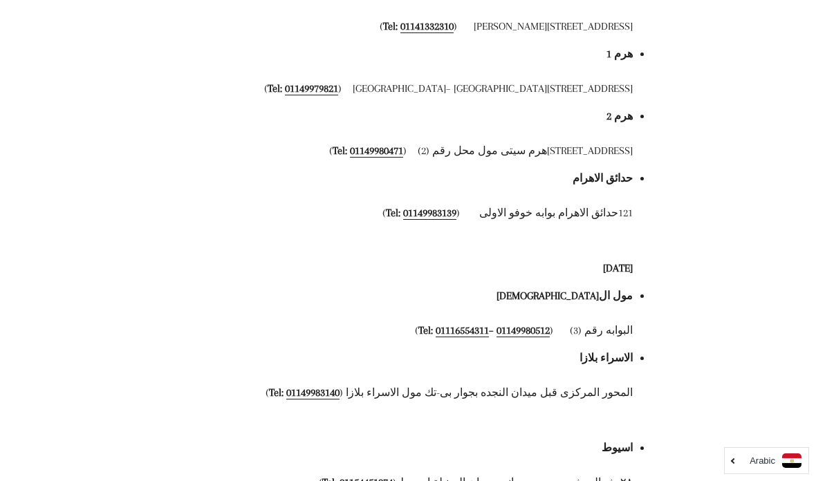
scroll to position [903, 0]
